Goal: Task Accomplishment & Management: Manage account settings

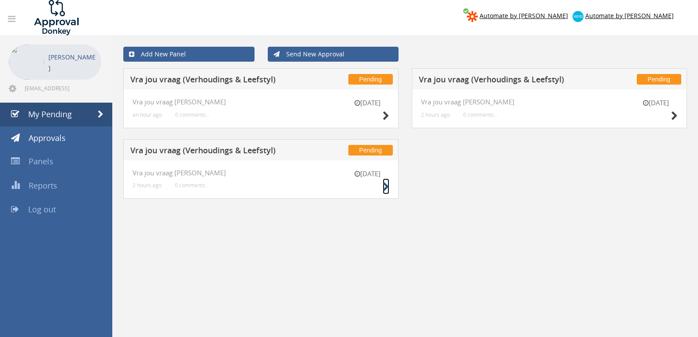
click at [385, 186] on icon at bounding box center [386, 186] width 7 height 9
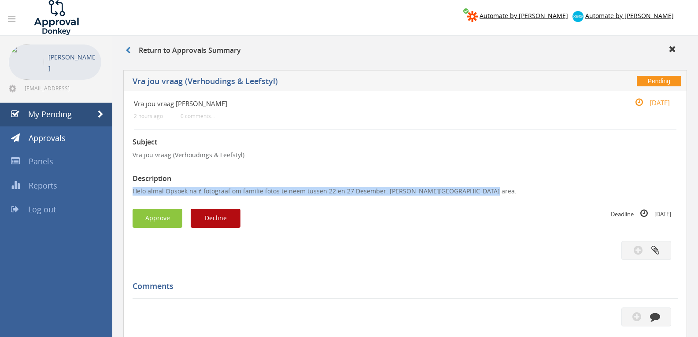
drag, startPoint x: 490, startPoint y: 194, endPoint x: 131, endPoint y: 194, distance: 359.0
click at [127, 194] on div "Vra jou vraag V-L 2 hours ago 0 comments... 13 Oct Subject Vra jou vraag (Verho…" at bounding box center [405, 283] width 564 height 384
copy p "Helo almal Opsoek na ń fotograaf om familie fotos te neem tussen 22 en 27 Desem…"
click at [207, 218] on button "Decline" at bounding box center [216, 218] width 50 height 19
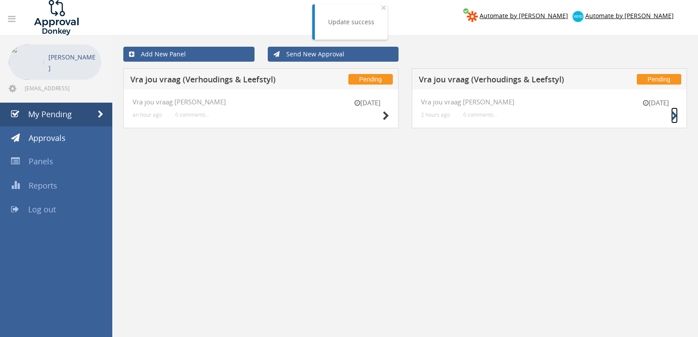
click at [677, 114] on icon at bounding box center [674, 115] width 7 height 9
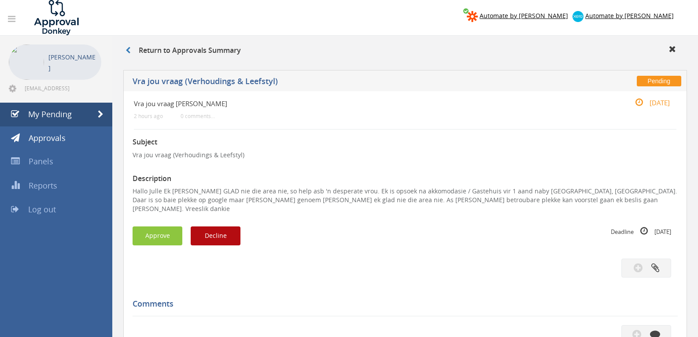
click at [189, 226] on div "Approve Decline" at bounding box center [269, 235] width 273 height 19
click at [165, 226] on button "Approve" at bounding box center [158, 235] width 50 height 19
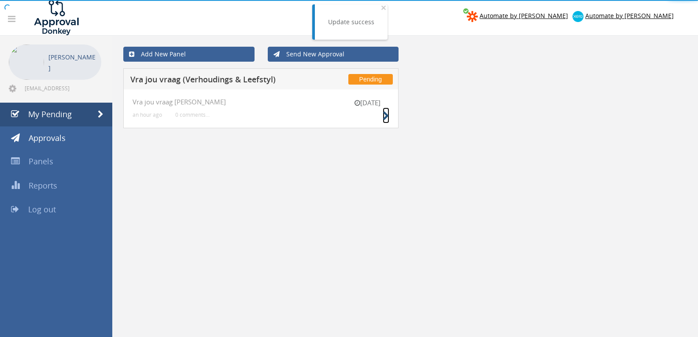
click at [385, 115] on icon at bounding box center [386, 115] width 7 height 9
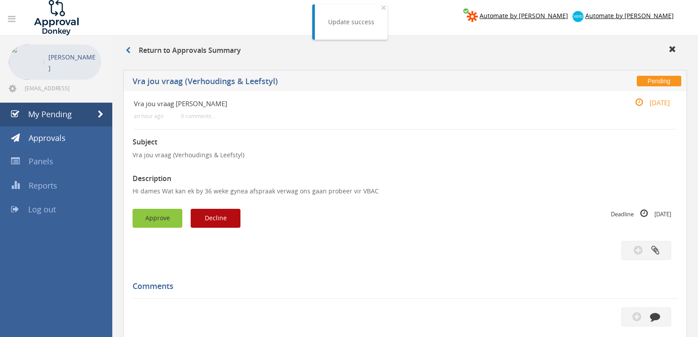
click at [166, 222] on button "Approve" at bounding box center [158, 218] width 50 height 19
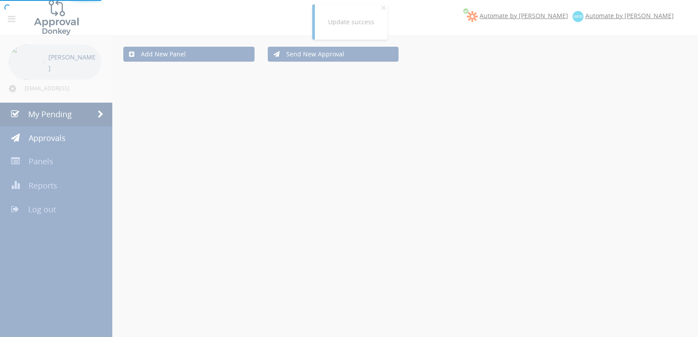
click at [48, 216] on div at bounding box center [349, 168] width 698 height 337
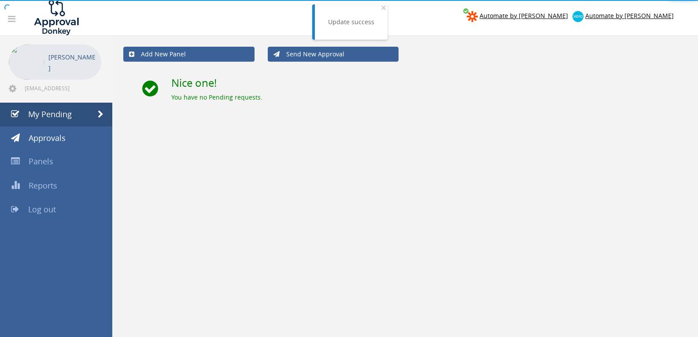
click at [51, 213] on span "Log out" at bounding box center [42, 209] width 28 height 11
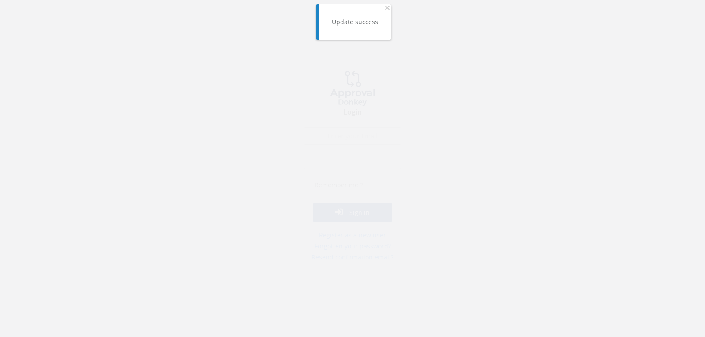
click at [359, 140] on input "email" at bounding box center [352, 145] width 98 height 18
type input "info@trouidees.co.za"
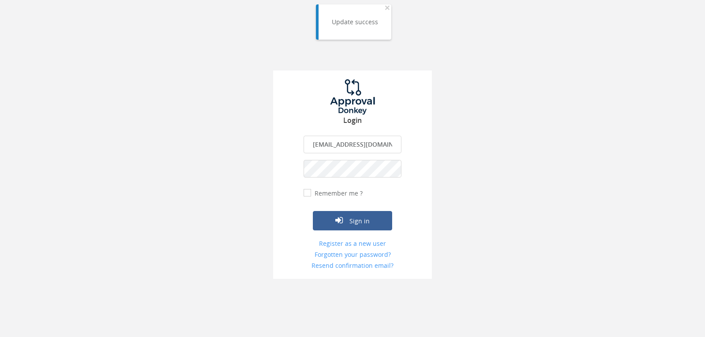
click at [313, 211] on button "Sign in" at bounding box center [352, 220] width 79 height 19
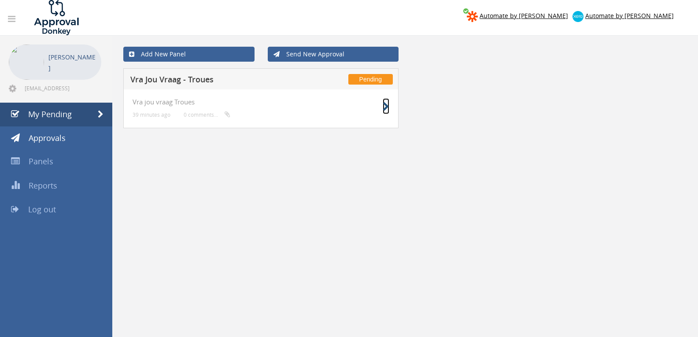
click at [389, 105] on icon at bounding box center [386, 106] width 7 height 9
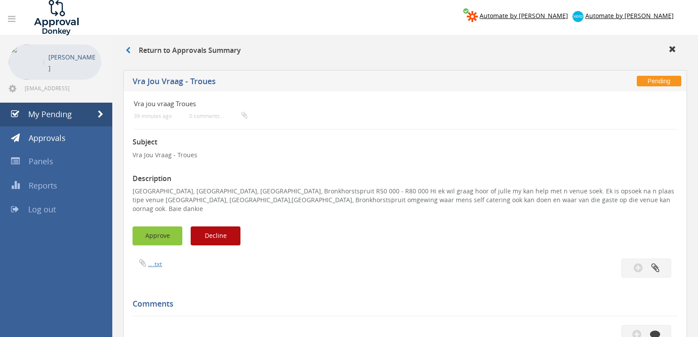
click at [150, 226] on button "Approve" at bounding box center [158, 235] width 50 height 19
